Goal: Find contact information: Find contact information

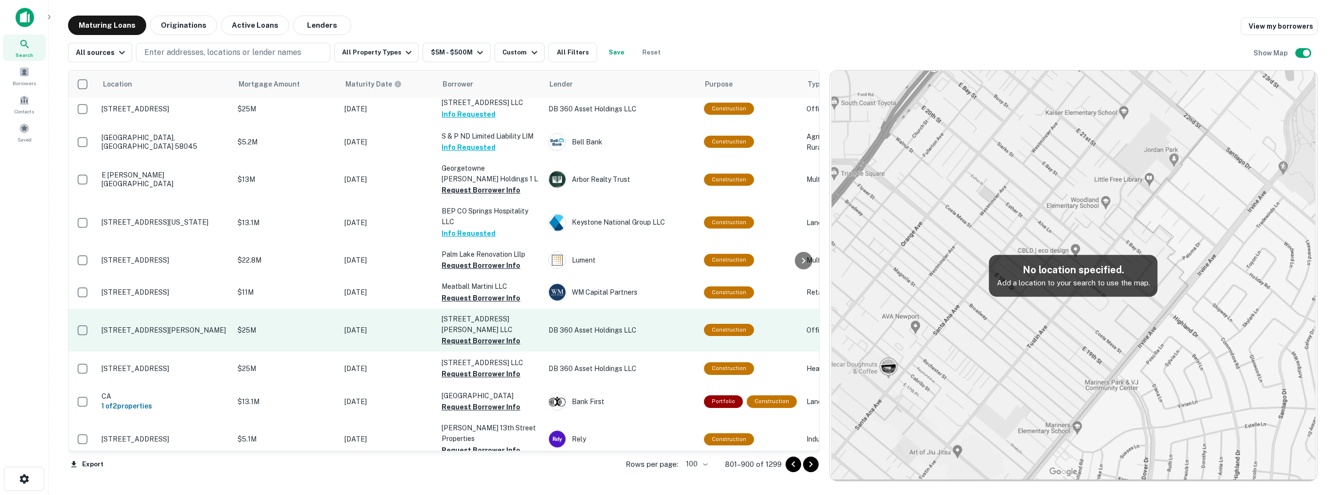
scroll to position [812, 0]
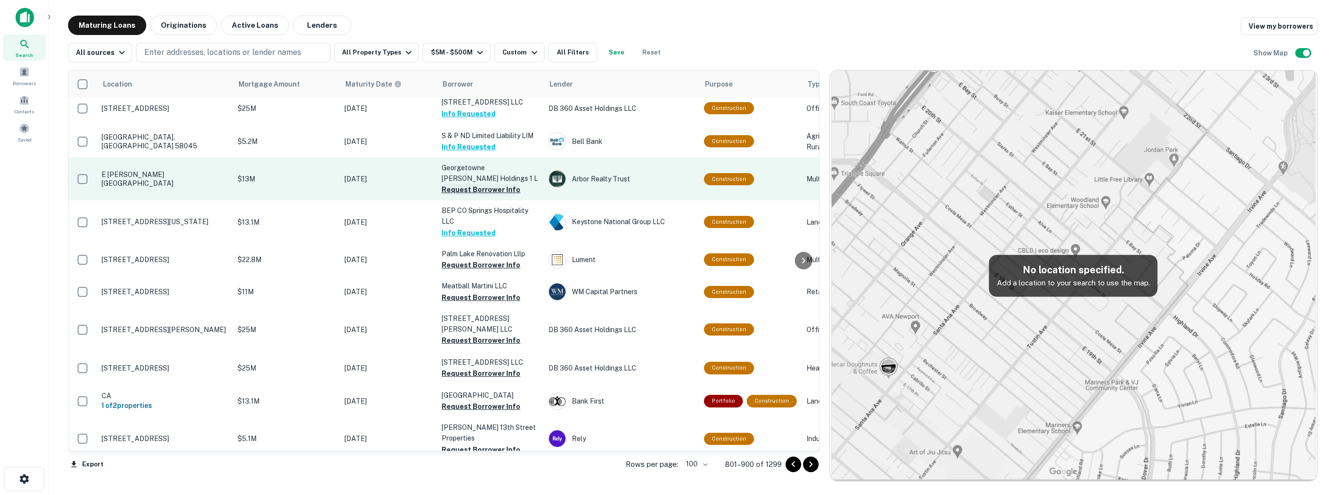
click at [484, 184] on button "Request Borrower Info" at bounding box center [481, 190] width 79 height 12
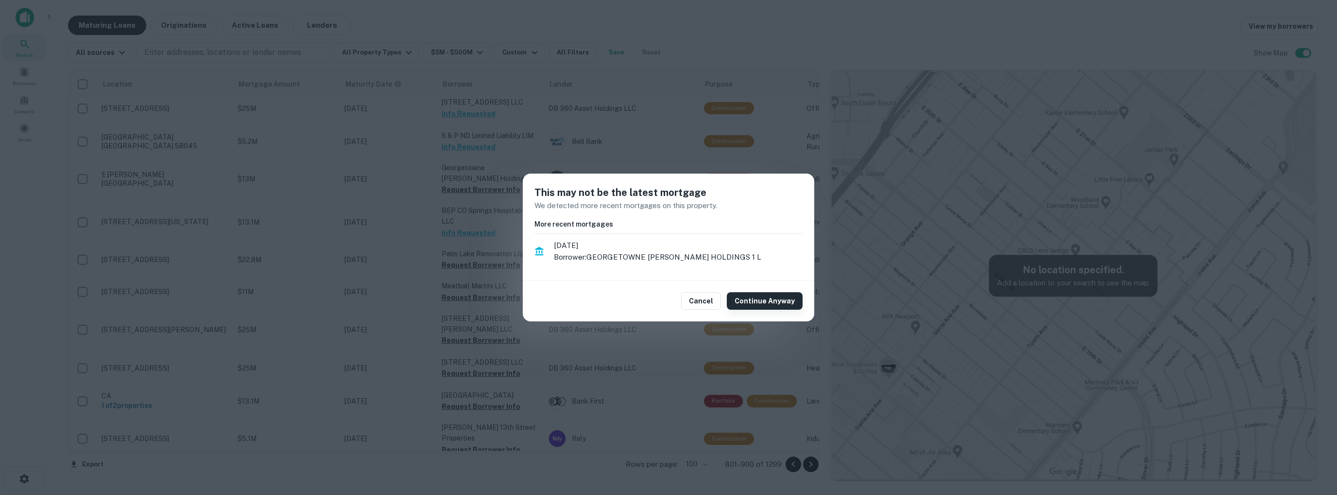
click at [783, 297] on button "Continue Anyway" at bounding box center [765, 300] width 76 height 17
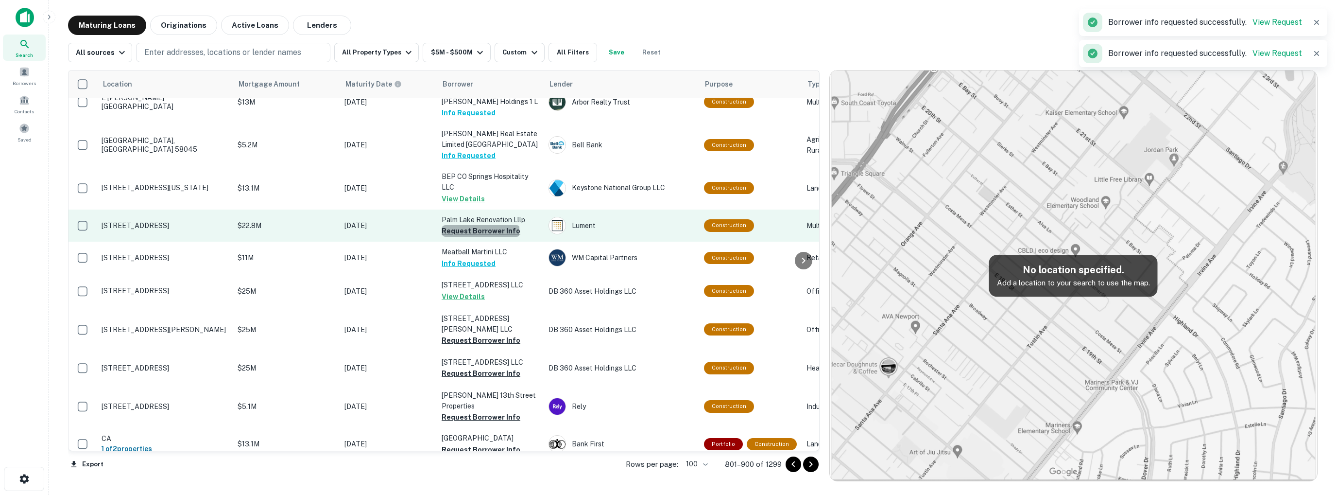
click at [480, 225] on button "Request Borrower Info" at bounding box center [481, 231] width 79 height 12
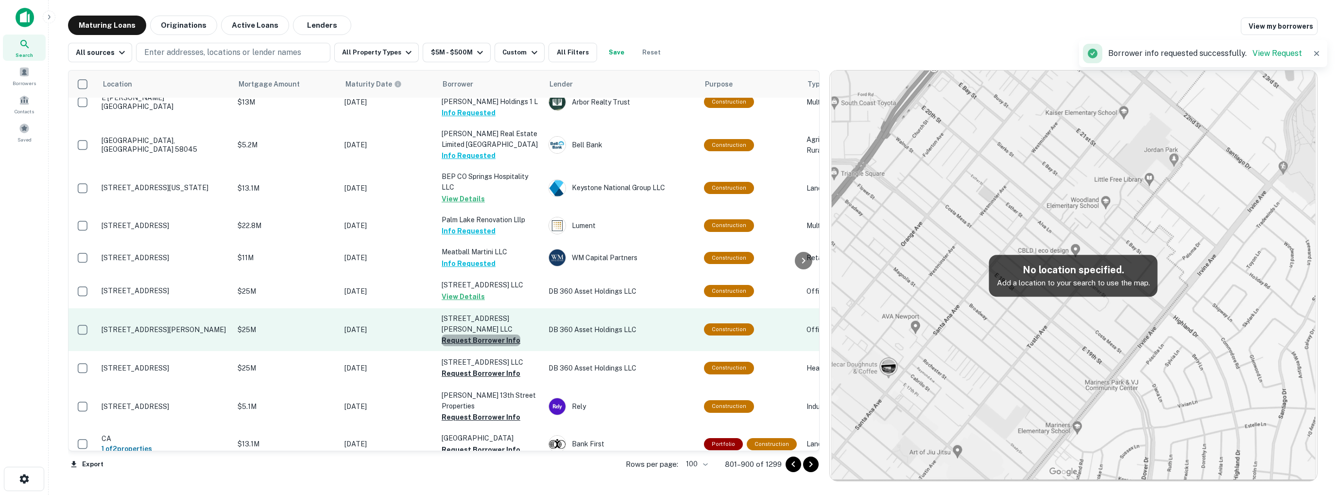
click at [486, 334] on button "Request Borrower Info" at bounding box center [481, 340] width 79 height 12
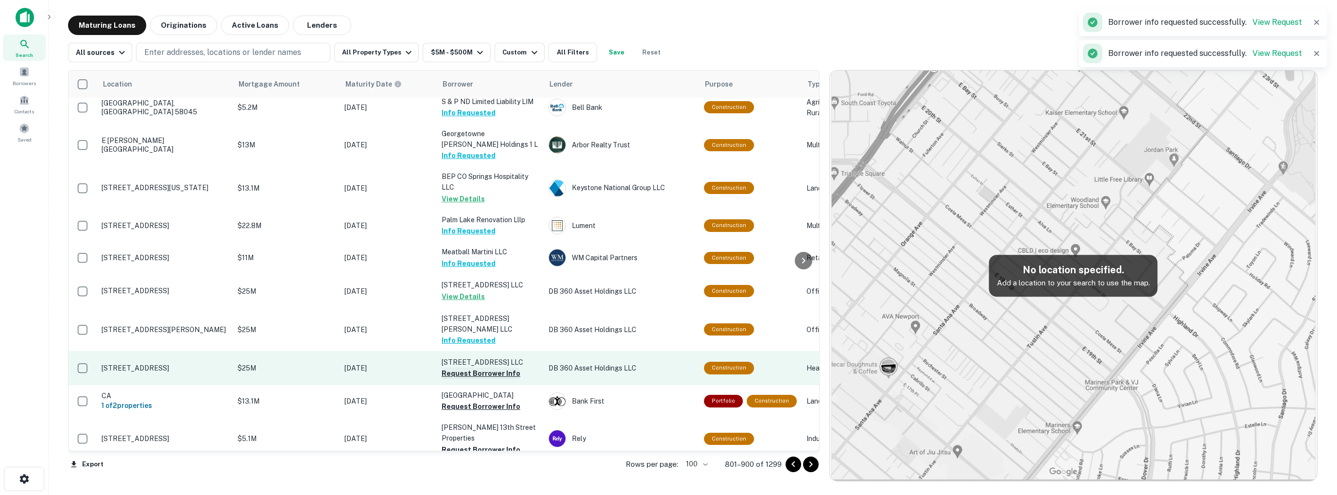
click at [480, 367] on button "Request Borrower Info" at bounding box center [481, 373] width 79 height 12
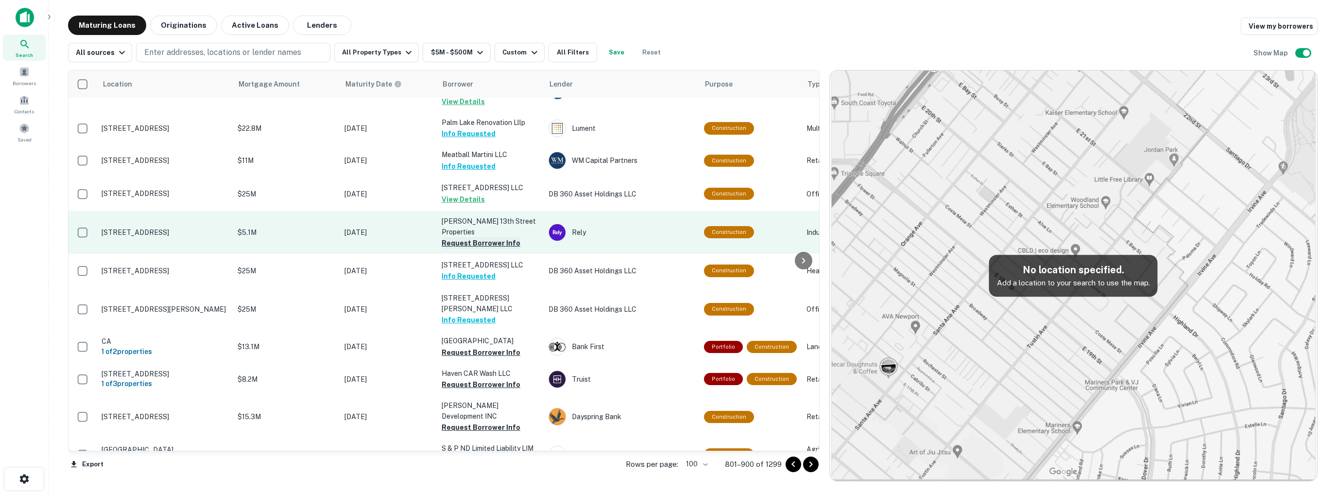
scroll to position [910, 0]
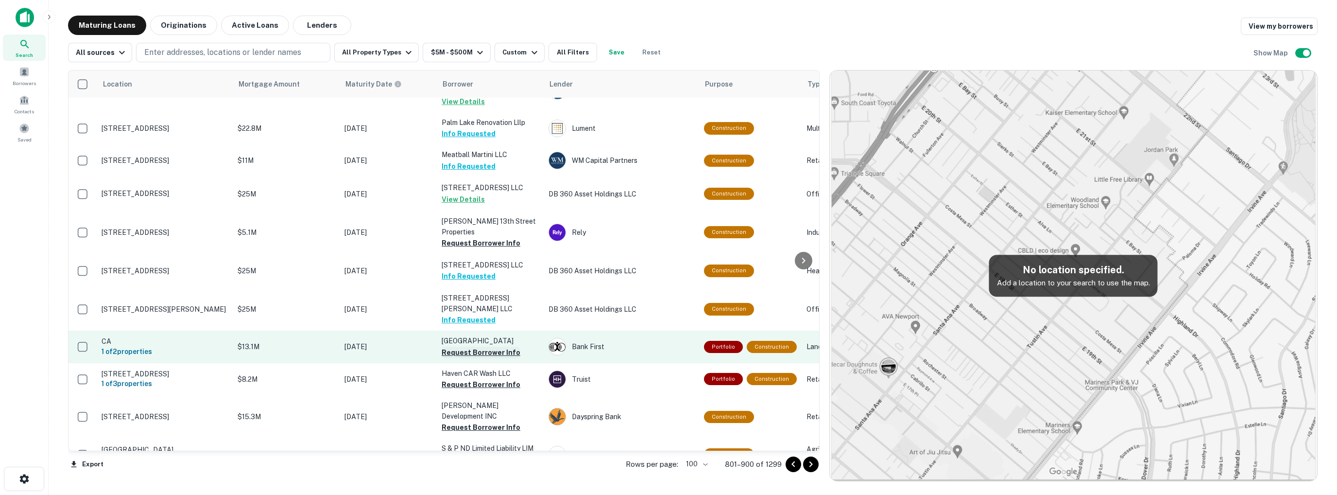
click at [478, 346] on button "Request Borrower Info" at bounding box center [481, 352] width 79 height 12
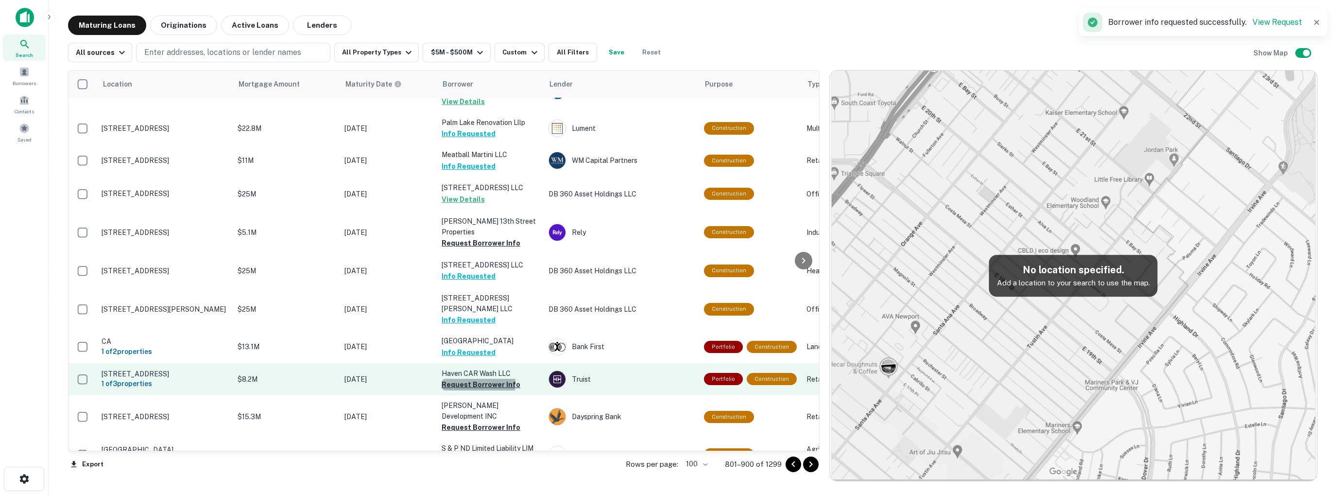
click at [476, 379] on button "Request Borrower Info" at bounding box center [481, 385] width 79 height 12
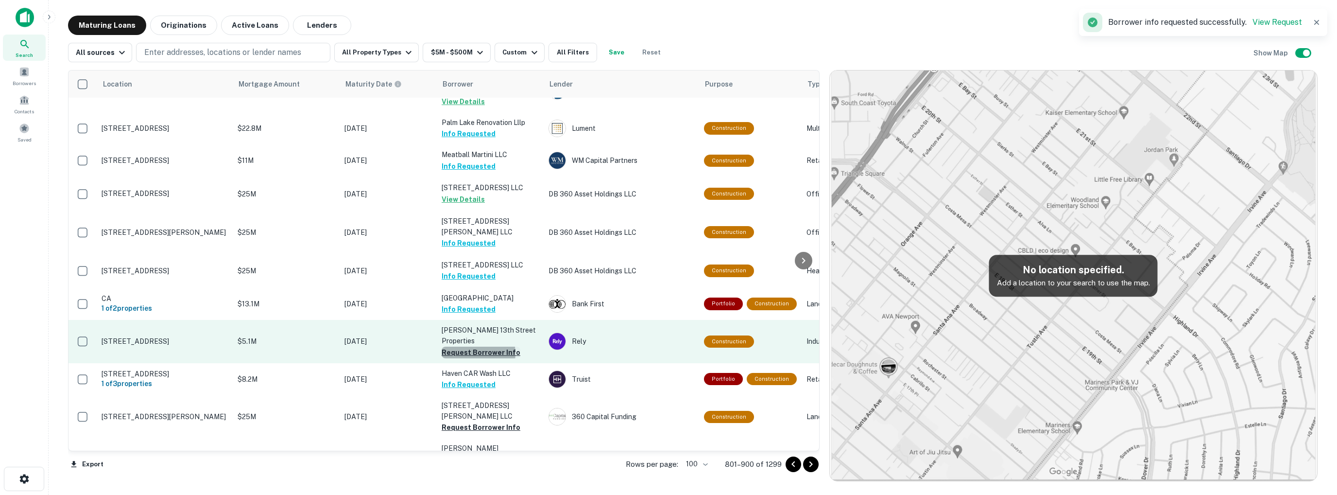
click at [476, 346] on button "Request Borrower Info" at bounding box center [481, 352] width 79 height 12
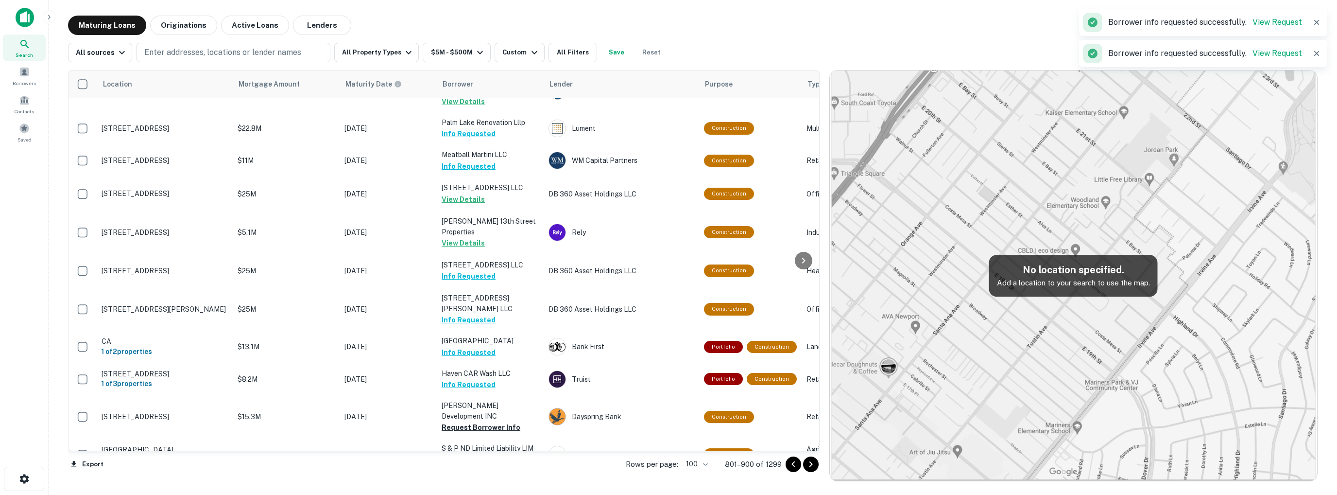
scroll to position [1007, 0]
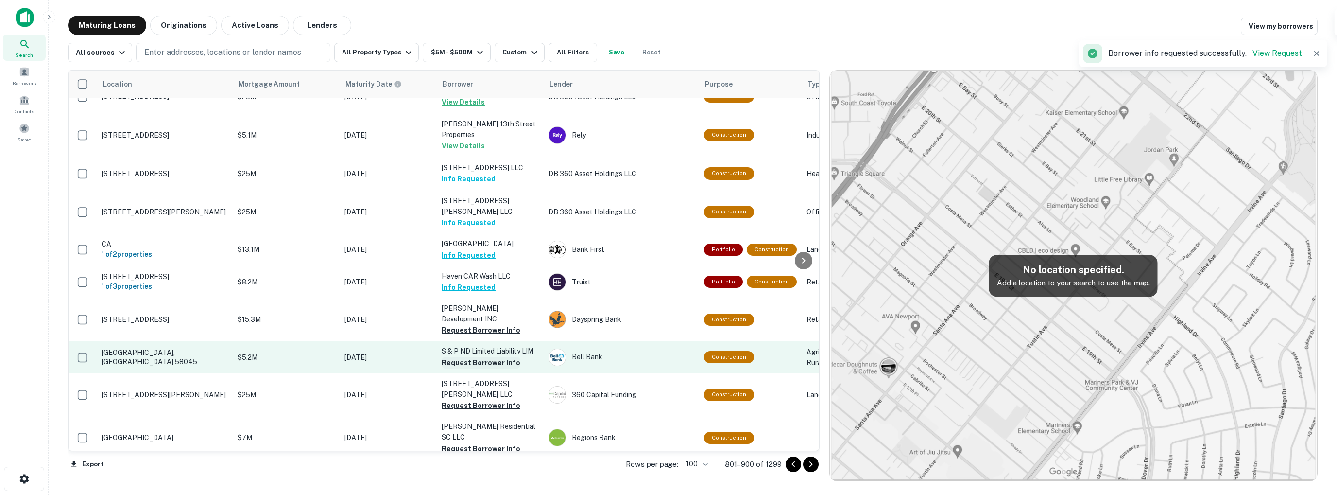
click at [476, 357] on button "Request Borrower Info" at bounding box center [481, 363] width 79 height 12
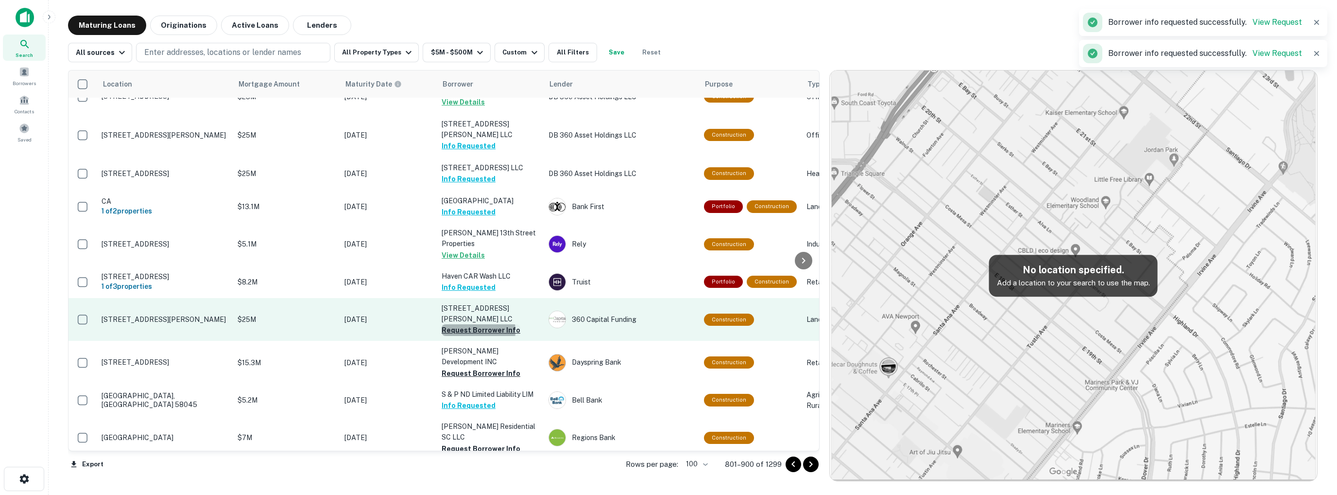
click at [475, 324] on button "Request Borrower Info" at bounding box center [481, 330] width 79 height 12
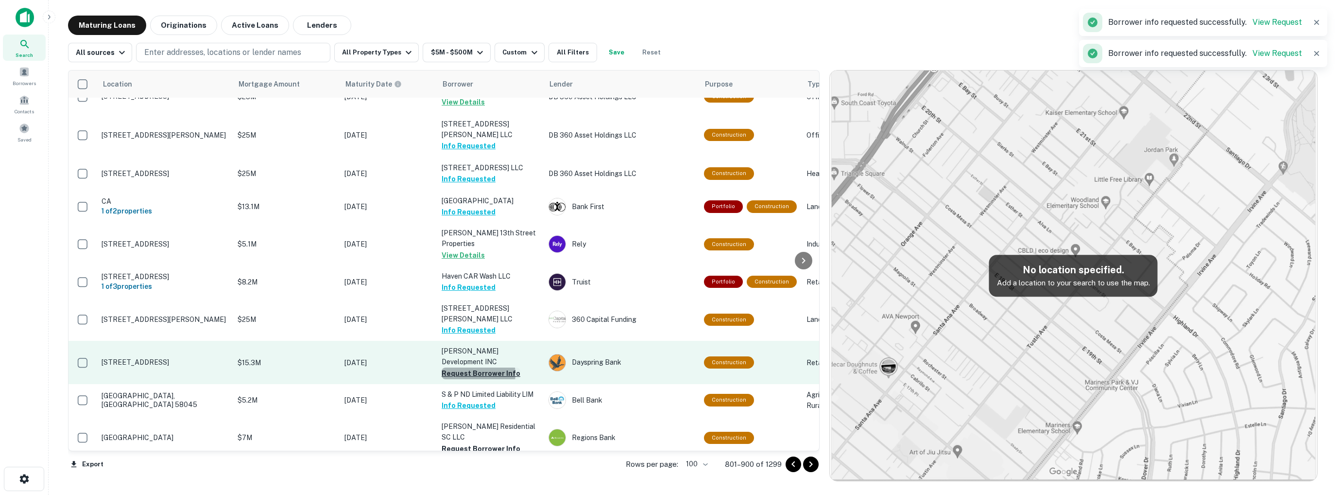
click at [476, 367] on button "Request Borrower Info" at bounding box center [481, 373] width 79 height 12
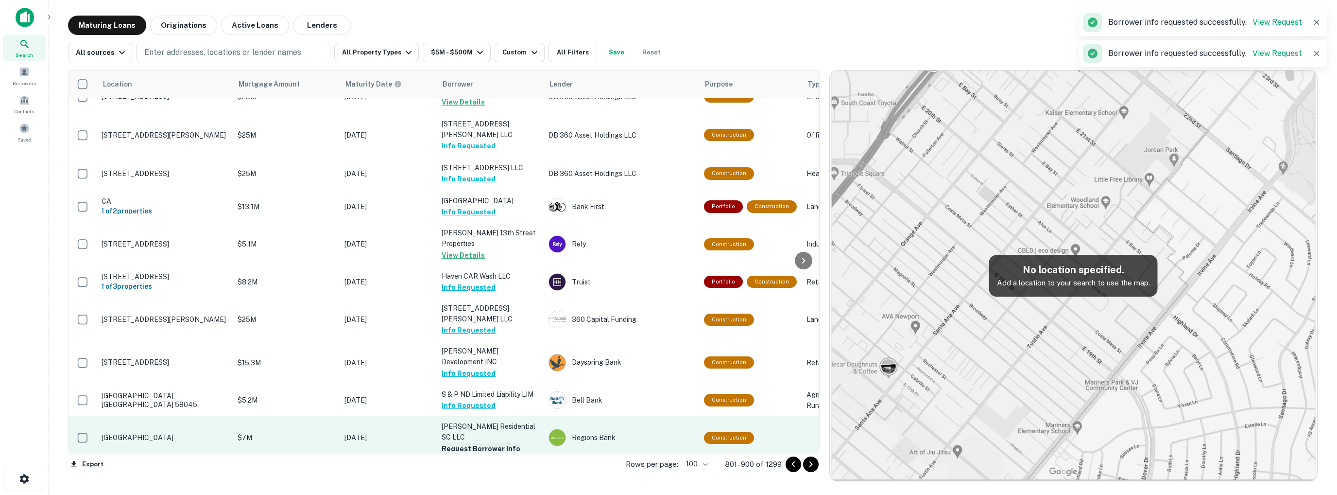
click at [480, 443] on button "Request Borrower Info" at bounding box center [481, 449] width 79 height 12
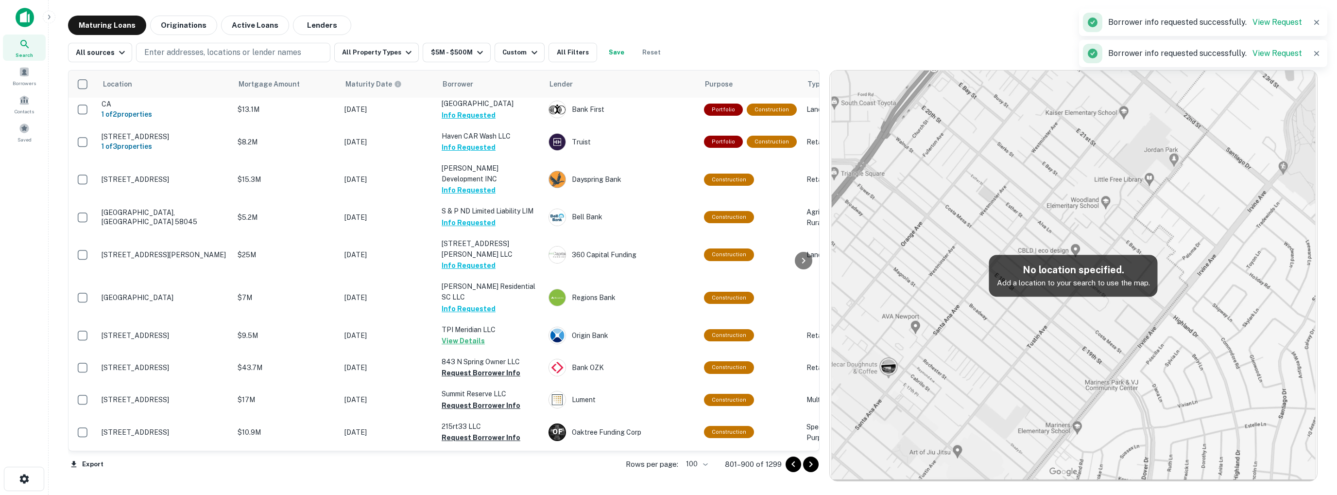
scroll to position [1153, 0]
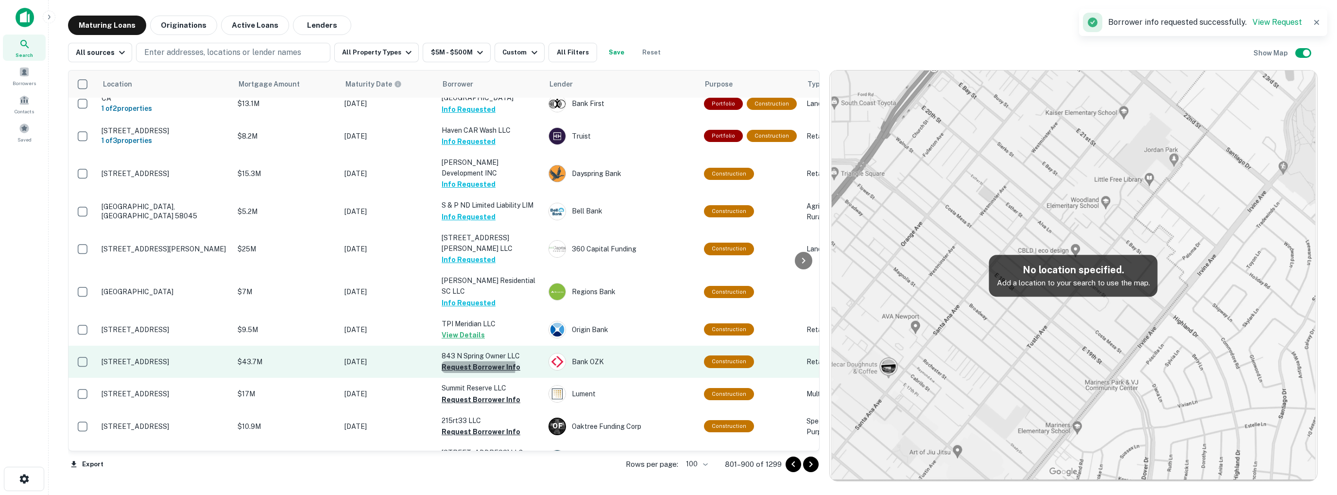
click at [473, 361] on button "Request Borrower Info" at bounding box center [481, 367] width 79 height 12
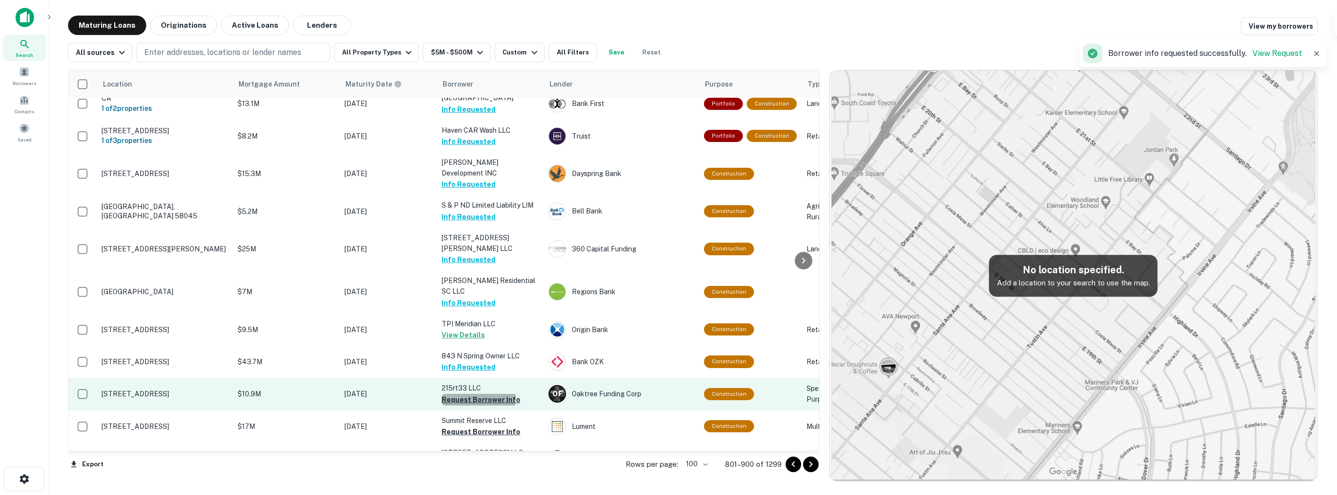
click at [478, 394] on button "Request Borrower Info" at bounding box center [481, 400] width 79 height 12
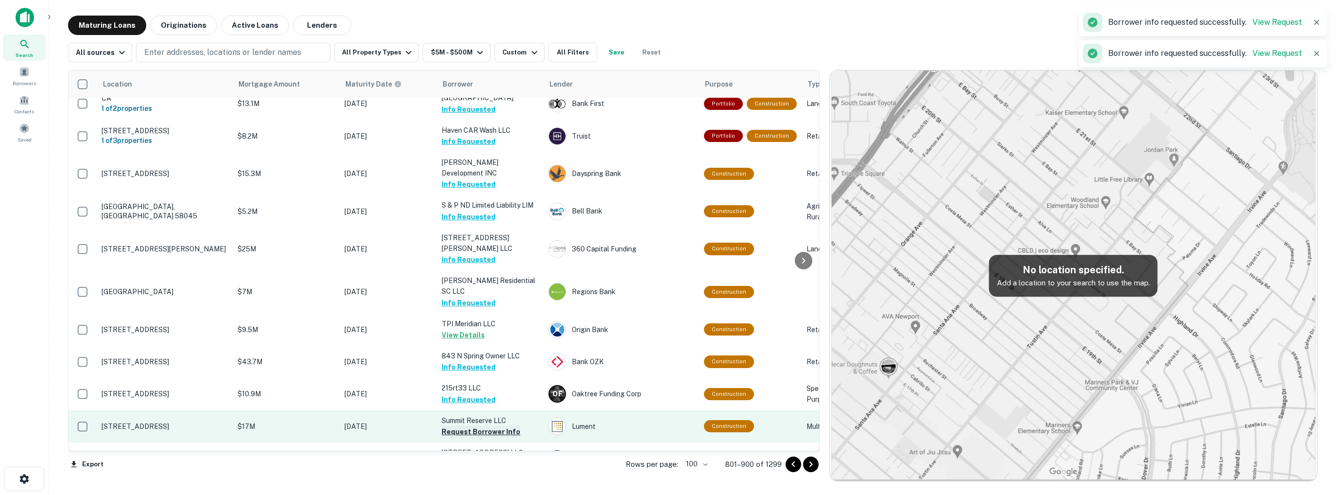
click at [476, 426] on button "Request Borrower Info" at bounding box center [481, 432] width 79 height 12
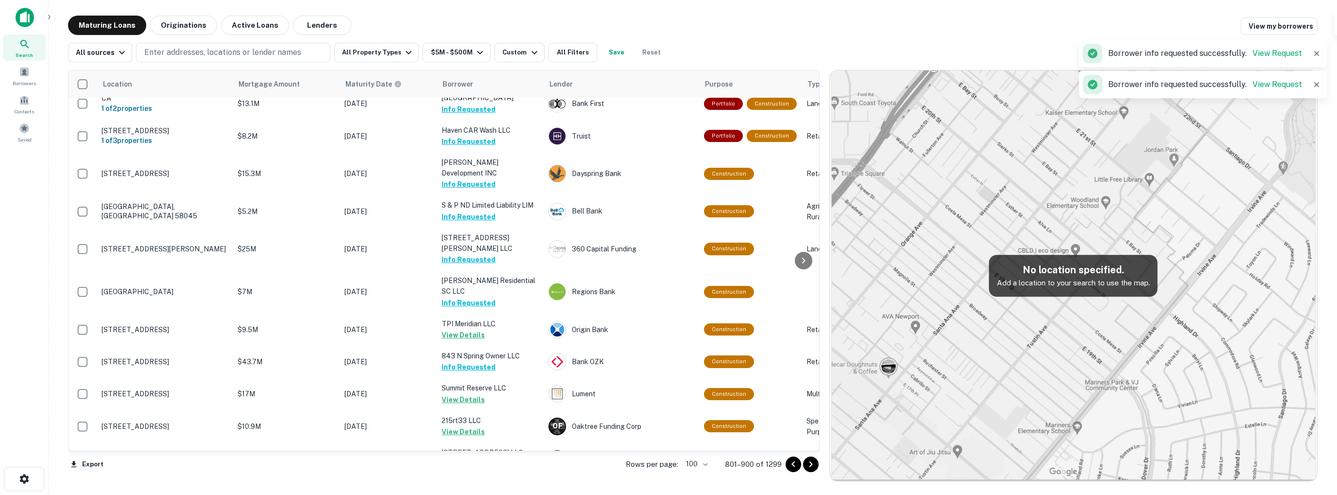
scroll to position [1250, 0]
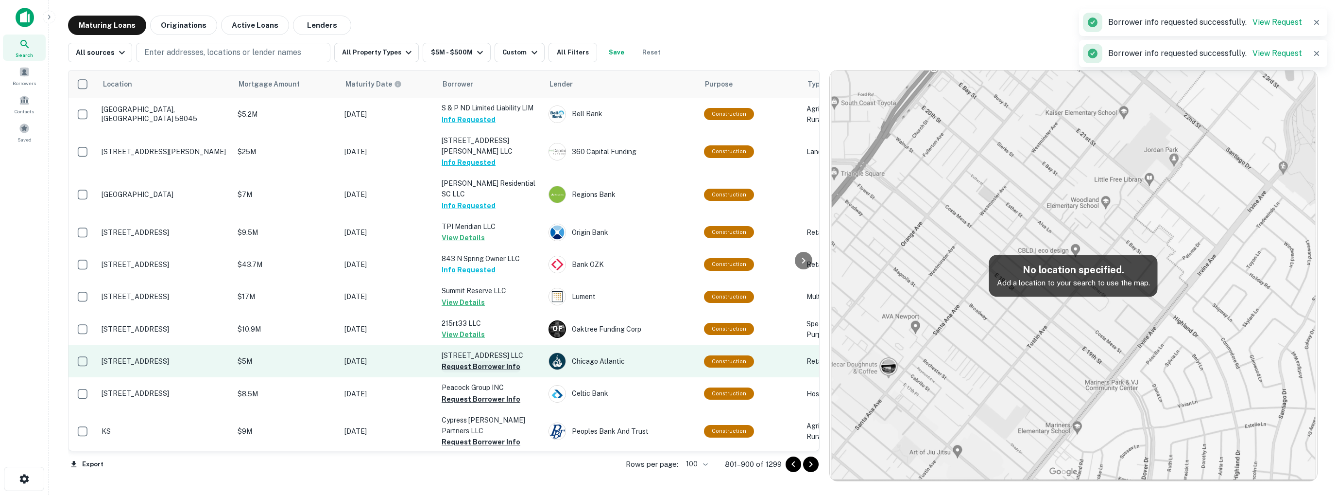
click at [474, 361] on button "Request Borrower Info" at bounding box center [481, 367] width 79 height 12
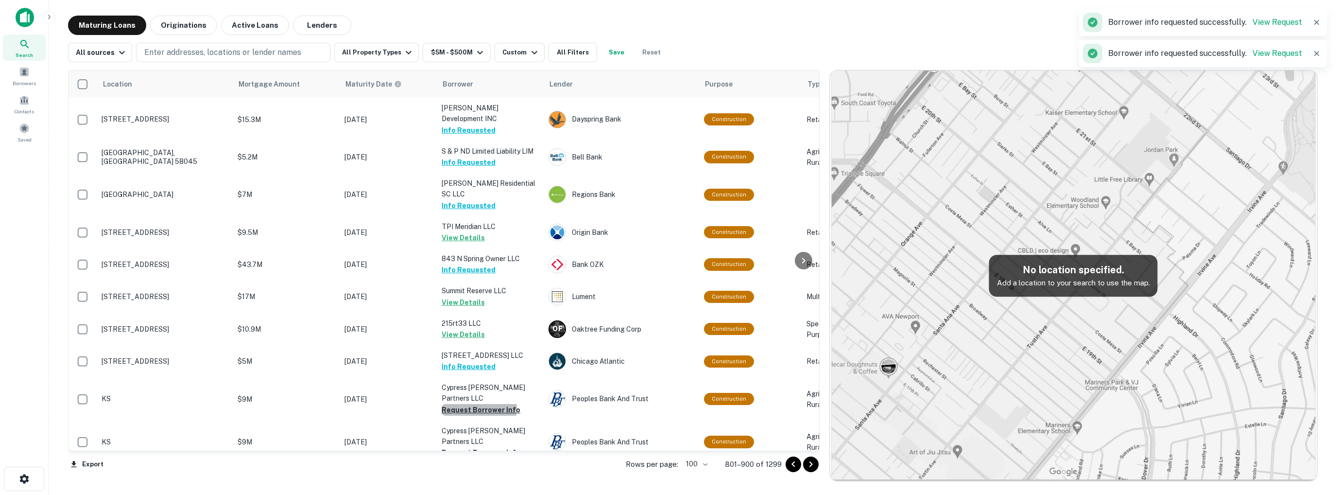
click at [479, 404] on button "Request Borrower Info" at bounding box center [481, 410] width 79 height 12
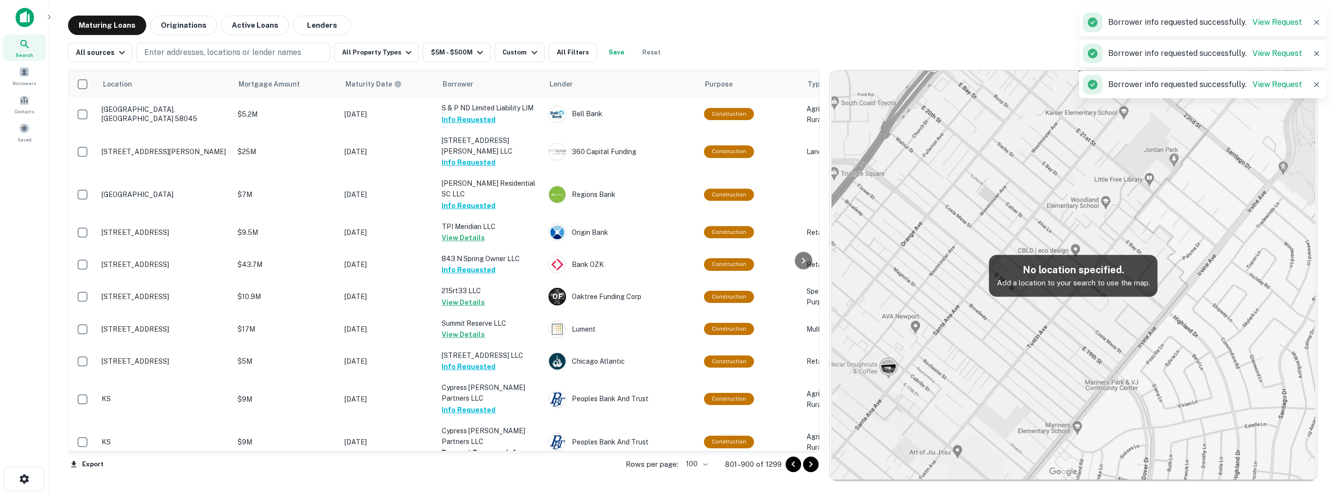
scroll to position [1347, 0]
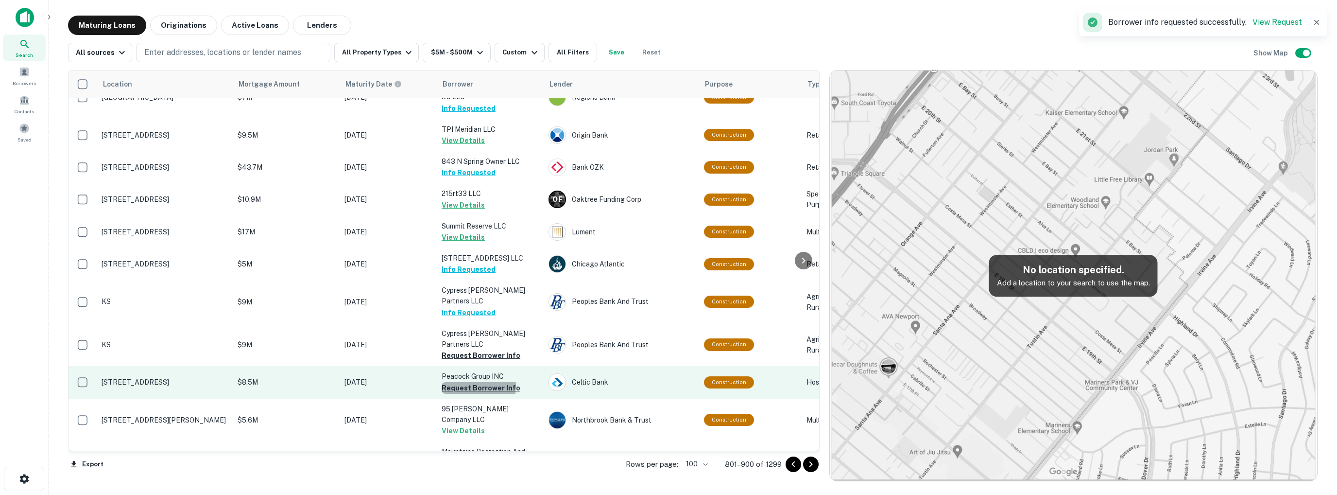
click at [476, 382] on button "Request Borrower Info" at bounding box center [481, 388] width 79 height 12
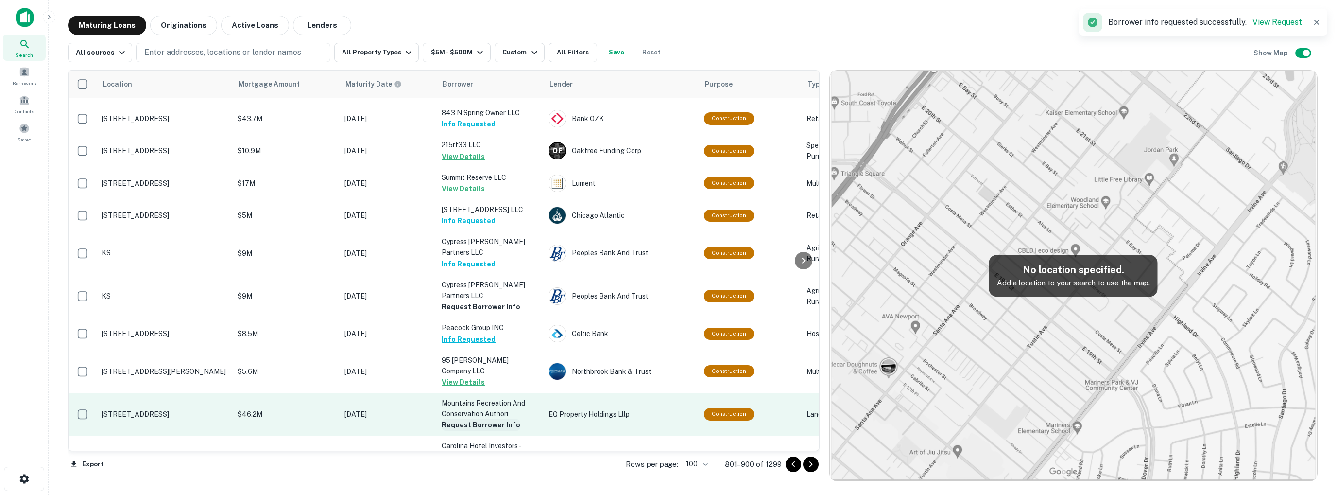
click at [476, 419] on button "Request Borrower Info" at bounding box center [481, 425] width 79 height 12
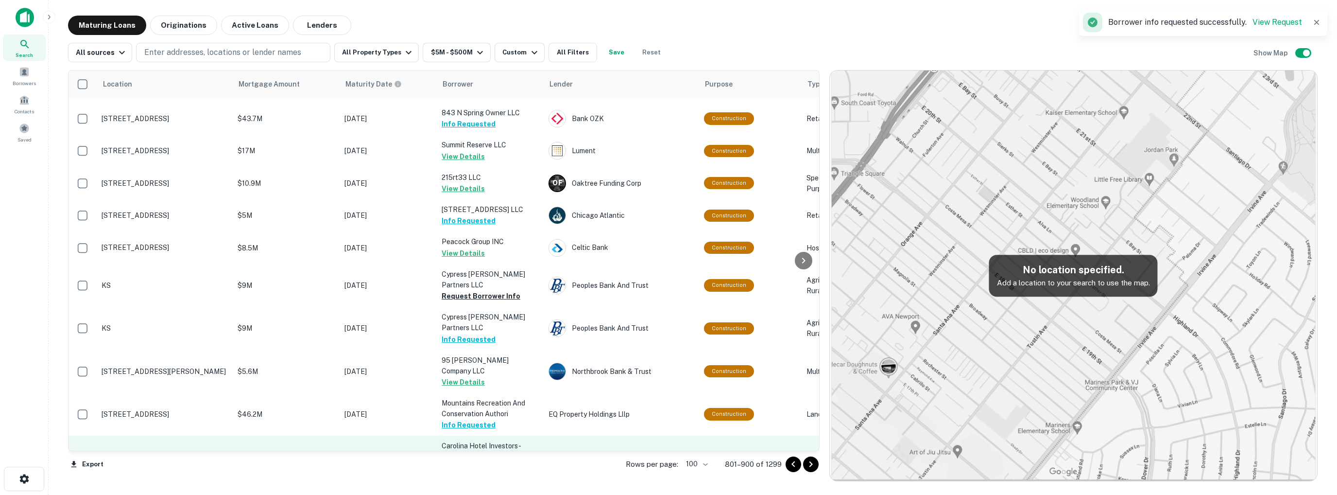
click at [478, 462] on button "Request Borrower Info" at bounding box center [481, 468] width 79 height 12
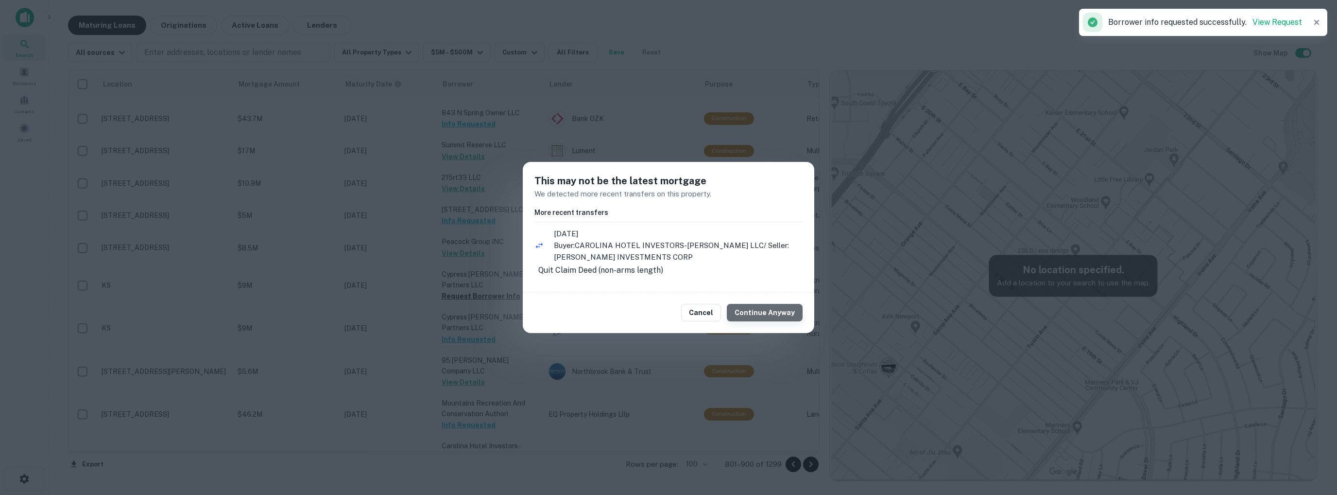
click at [775, 315] on button "Continue Anyway" at bounding box center [765, 312] width 76 height 17
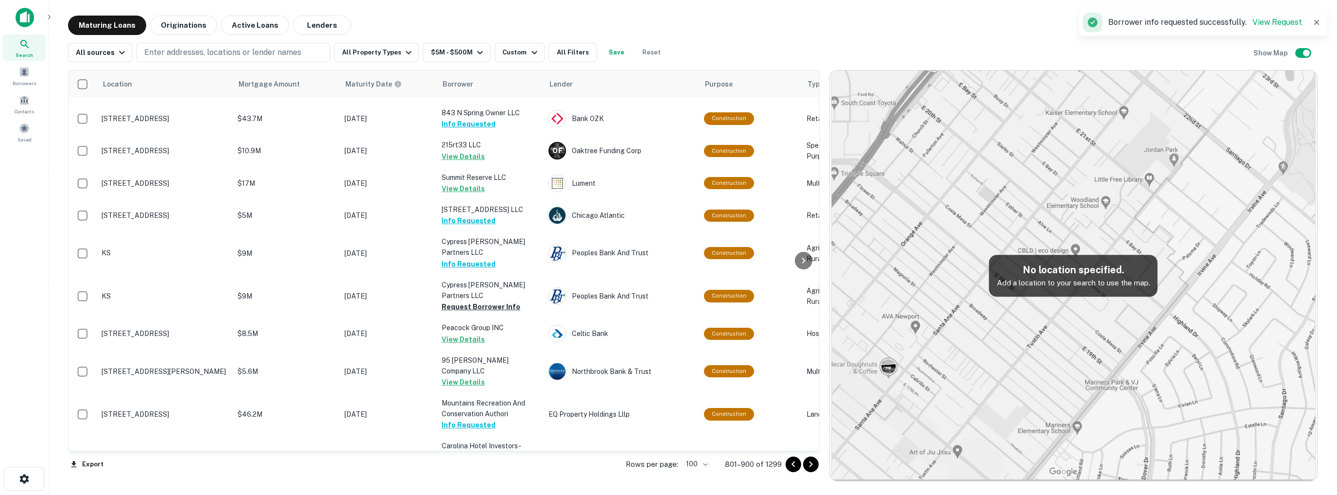
click at [478, 494] on button "Request Borrower Info" at bounding box center [481, 500] width 79 height 12
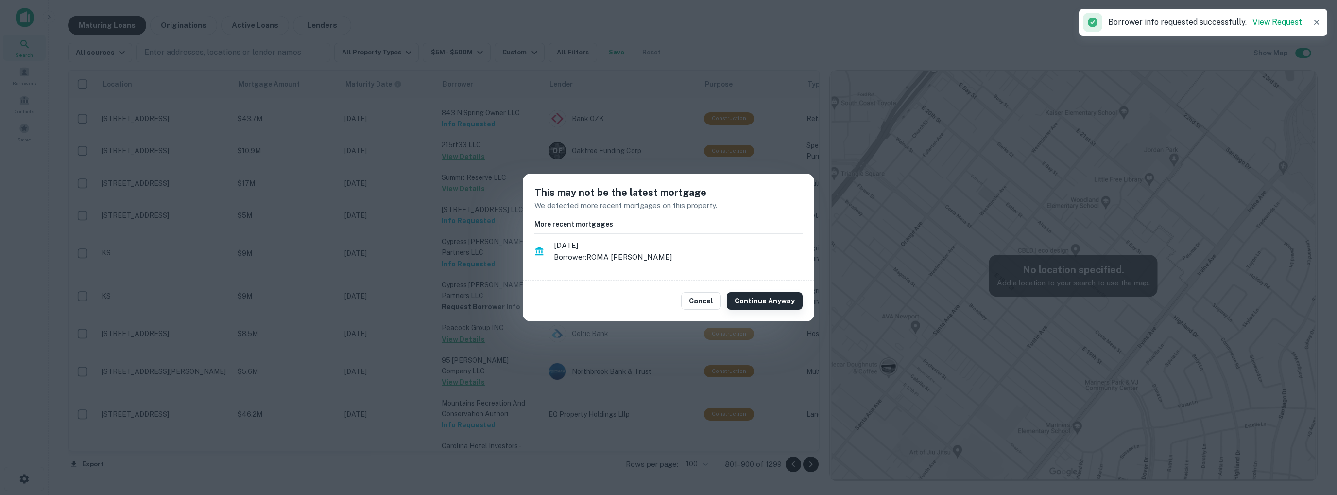
click at [764, 296] on button "Continue Anyway" at bounding box center [765, 300] width 76 height 17
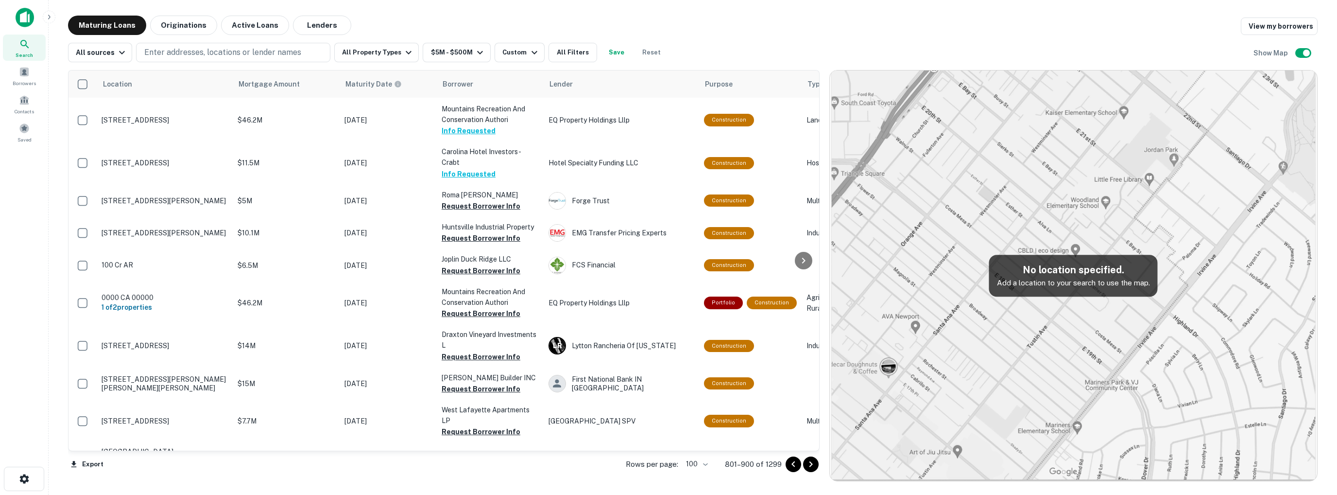
scroll to position [1687, 0]
